Goal: Navigation & Orientation: Go to known website

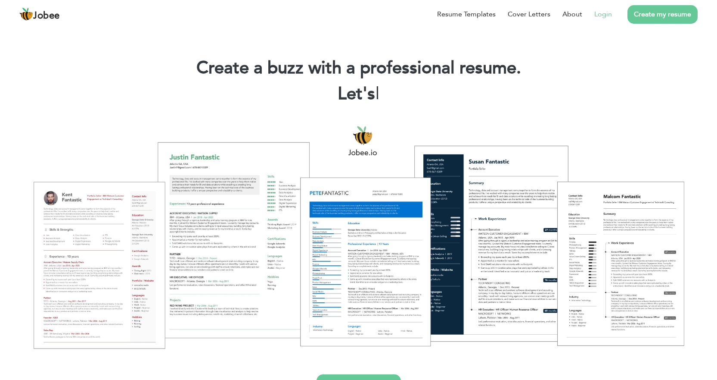
click at [604, 15] on link "Login" at bounding box center [604, 14] width 18 height 10
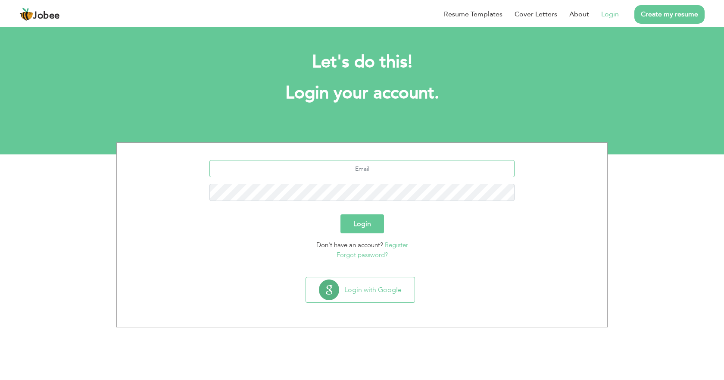
click at [342, 168] on input "text" at bounding box center [361, 168] width 305 height 17
click at [517, 245] on div "Don't have an account? Register Forgot password?" at bounding box center [361, 249] width 477 height 19
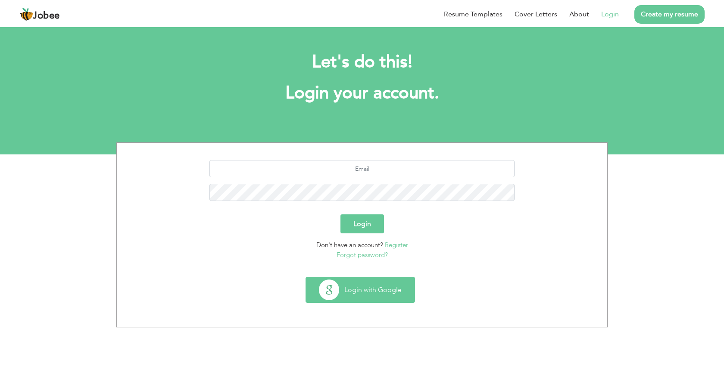
click at [381, 293] on button "Login with Google" at bounding box center [360, 289] width 109 height 25
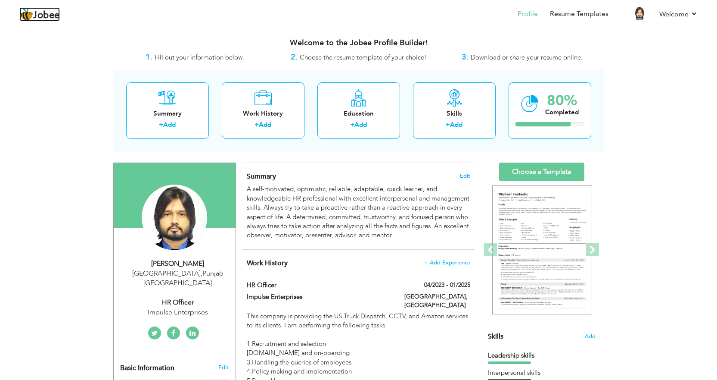
click at [45, 20] on span "Jobee" at bounding box center [46, 15] width 27 height 9
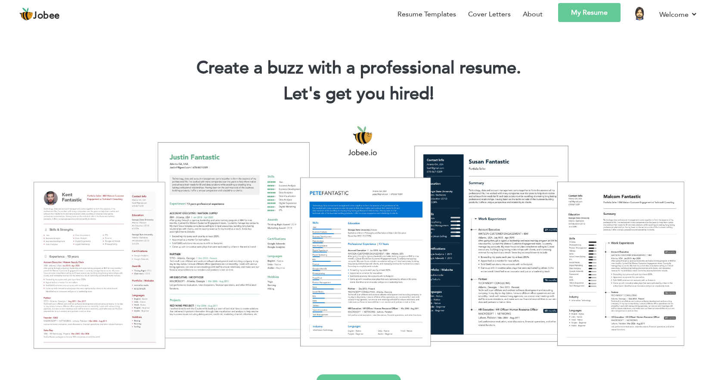
click at [44, 12] on span "Jobee" at bounding box center [46, 15] width 27 height 9
click at [25, 12] on img at bounding box center [26, 14] width 14 height 14
click at [40, 13] on span "Jobee" at bounding box center [46, 15] width 27 height 9
click at [537, 17] on link "About" at bounding box center [533, 14] width 20 height 10
